Goal: Navigation & Orientation: Find specific page/section

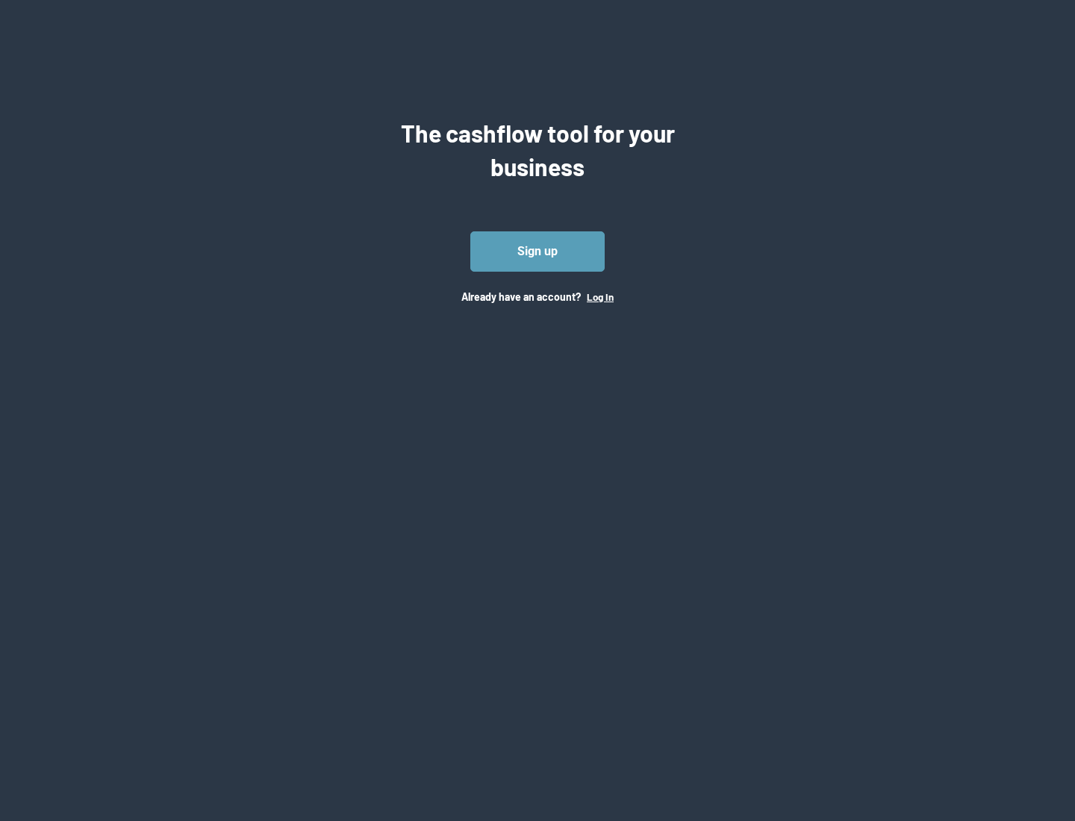
click at [599, 296] on button "Log In" at bounding box center [600, 297] width 27 height 12
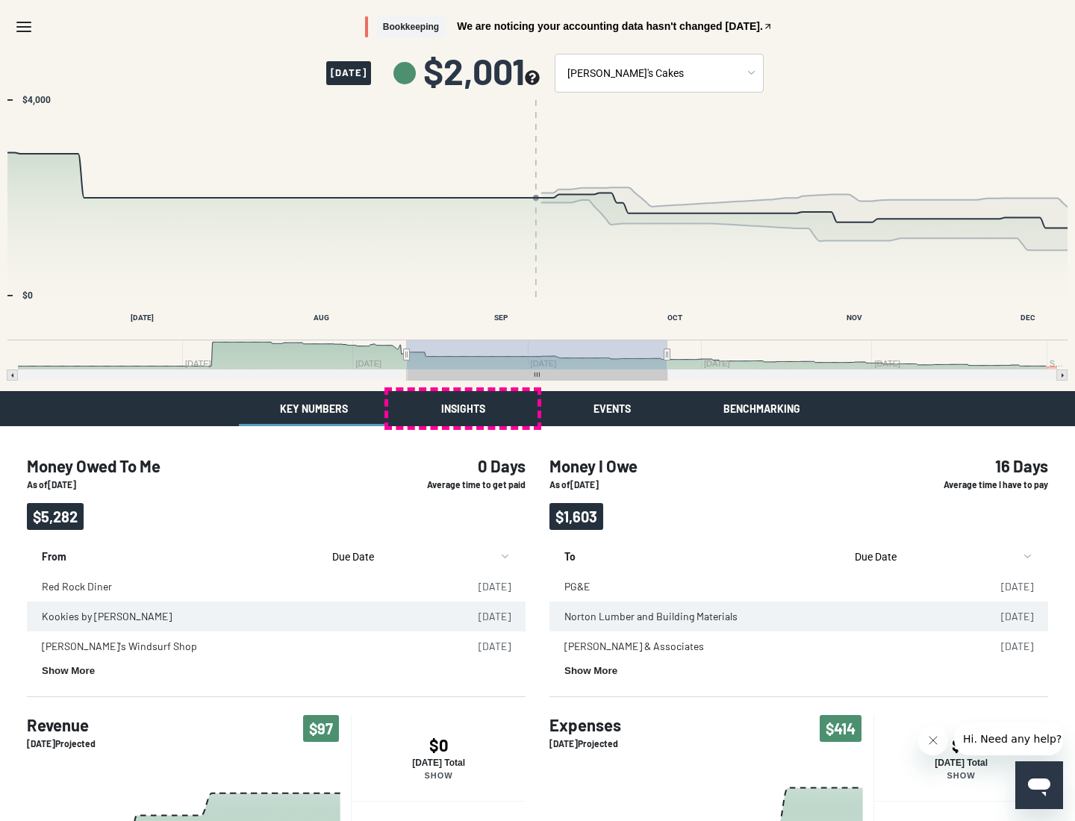
click at [463, 408] on button "Insights" at bounding box center [462, 408] width 149 height 35
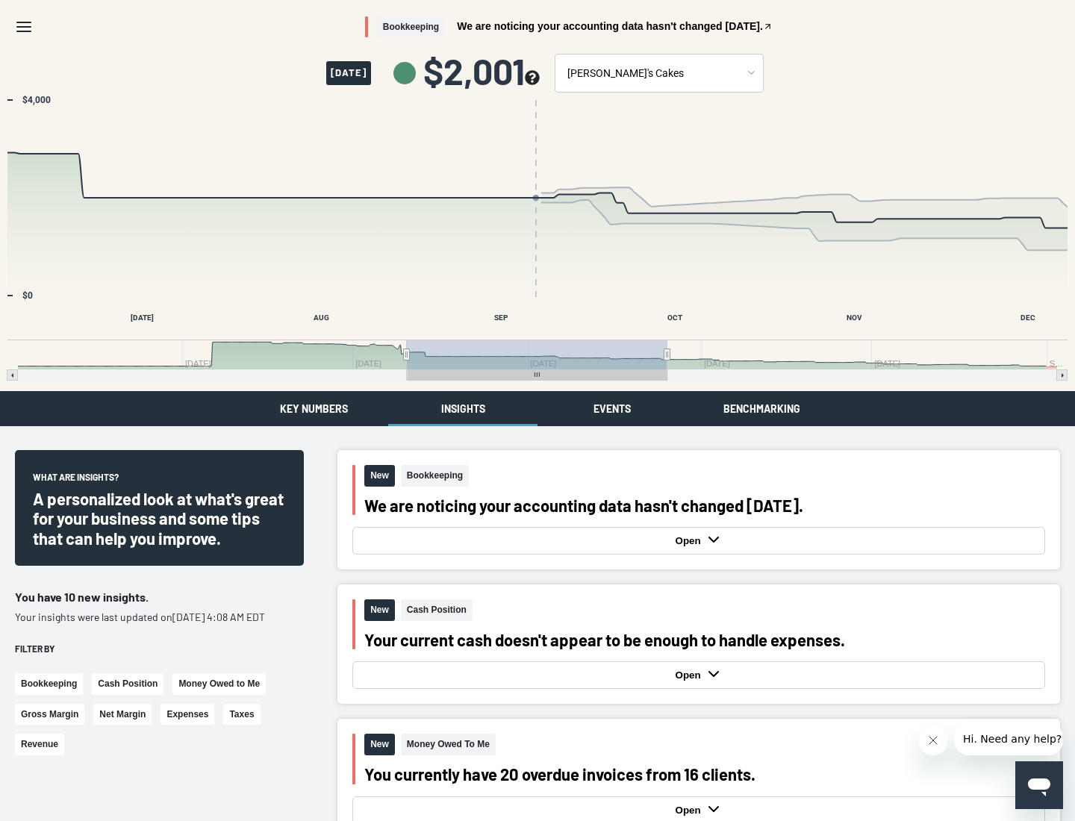
click at [612, 408] on button "Events" at bounding box center [611, 408] width 149 height 35
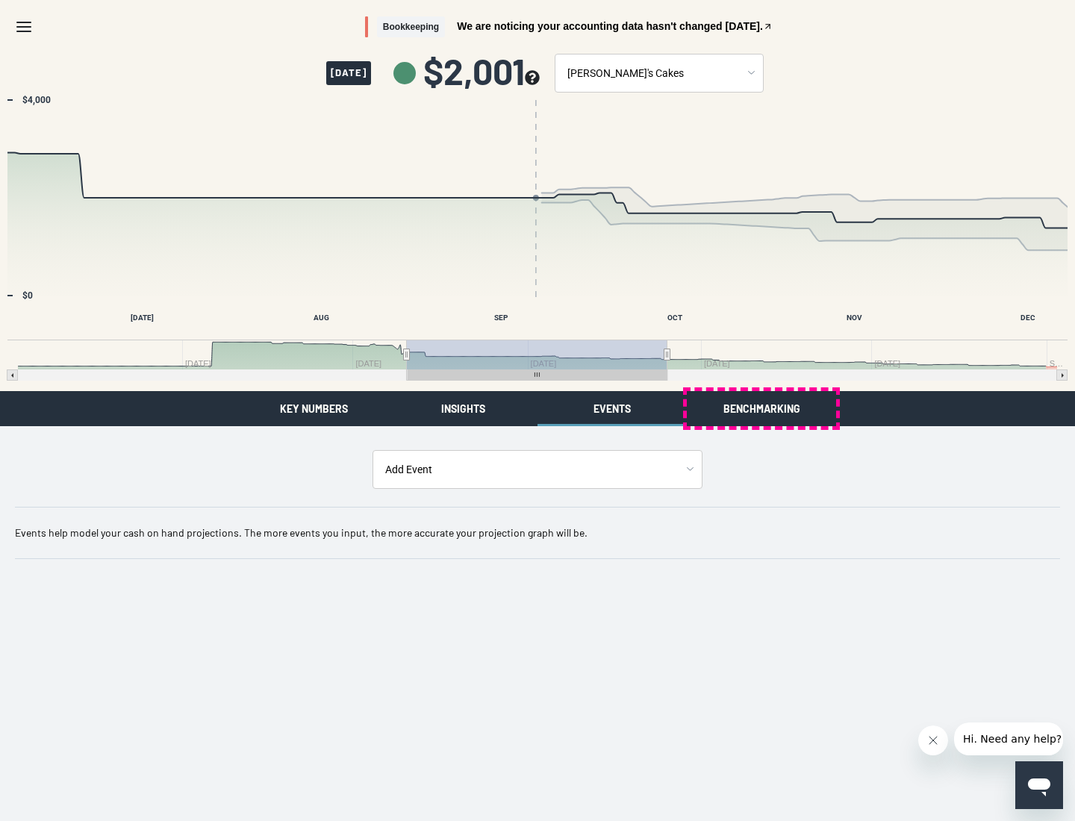
click at [761, 408] on button "Benchmarking" at bounding box center [761, 408] width 149 height 35
